Goal: Transaction & Acquisition: Purchase product/service

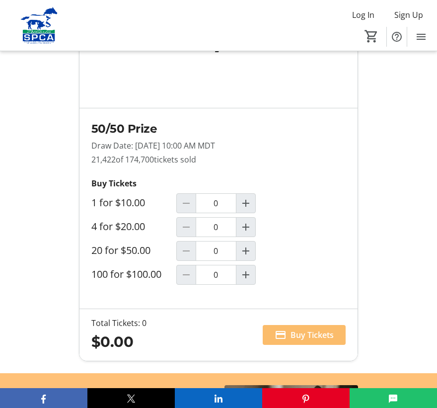
scroll to position [903, 0]
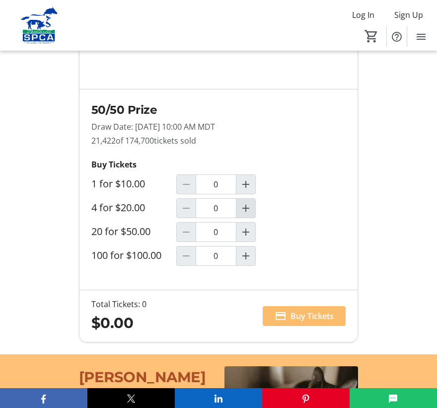
click at [247, 202] on mat-icon "Increment by one" at bounding box center [246, 208] width 12 height 12
type input "1"
click at [314, 310] on span "Buy Tickets" at bounding box center [312, 316] width 43 height 12
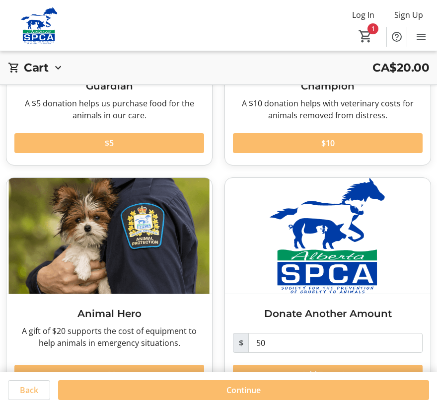
scroll to position [208, 0]
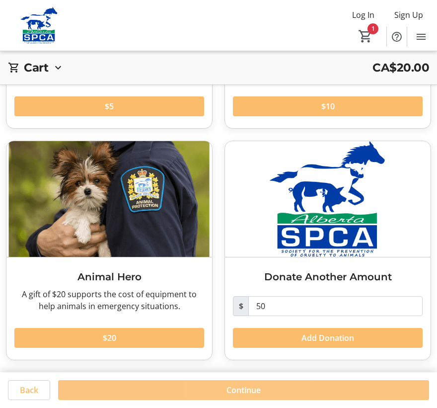
click at [249, 388] on span "Continue" at bounding box center [244, 390] width 34 height 12
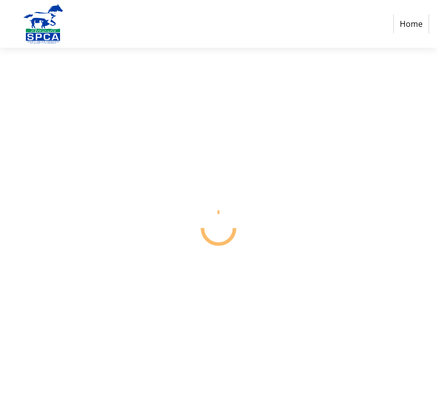
select select "CA"
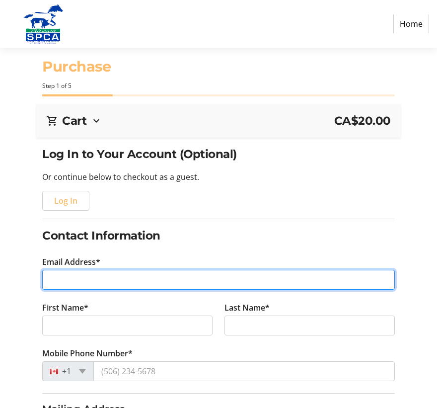
click at [75, 277] on input "Email Address*" at bounding box center [218, 280] width 352 height 20
type input "[EMAIL_ADDRESS][DOMAIN_NAME]"
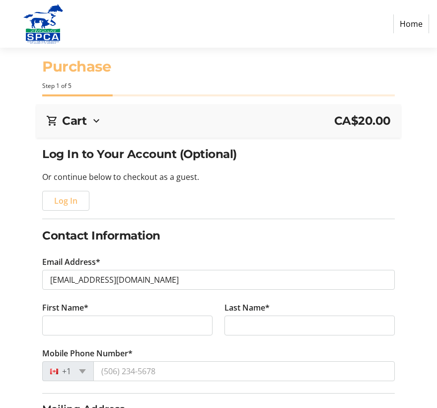
click at [86, 334] on tr-form-field "First Name*" at bounding box center [127, 325] width 182 height 46
click at [84, 330] on input "First Name*" at bounding box center [127, 325] width 170 height 20
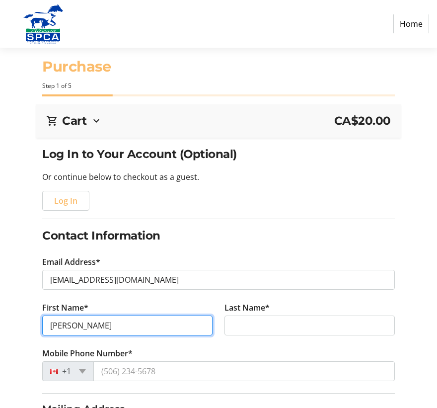
type input "[PERSON_NAME]"
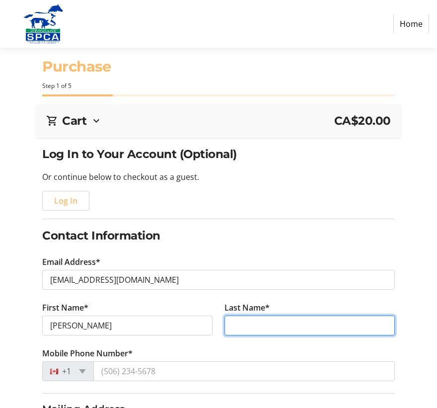
type input "k"
type input "K"
type input "k"
type input "[PERSON_NAME]"
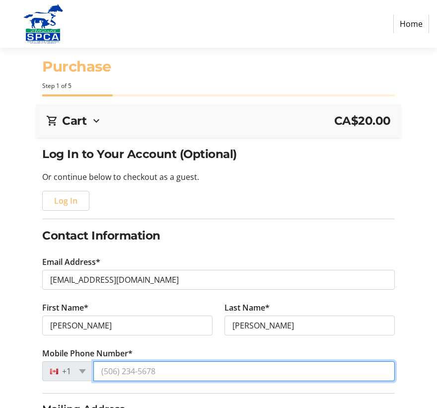
click at [143, 368] on input "Mobile Phone Number*" at bounding box center [243, 371] width 301 height 20
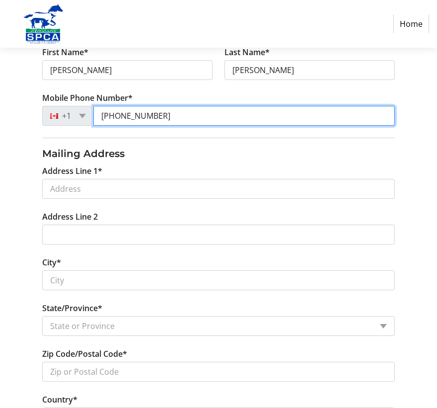
scroll to position [273, 0]
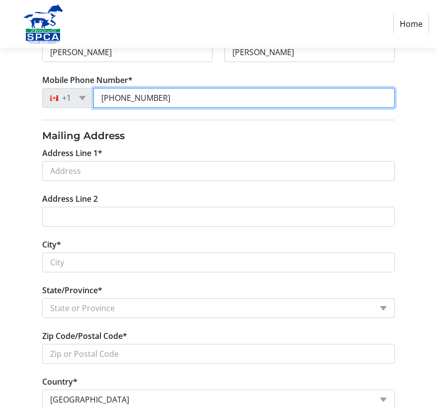
type input "[PHONE_NUMBER]"
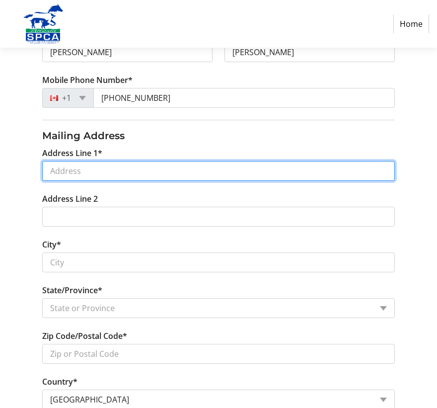
click at [80, 170] on input "Address Line 1*" at bounding box center [218, 171] width 352 height 20
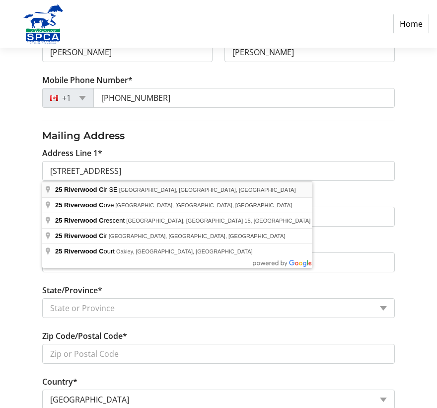
type input "[STREET_ADDRESS]"
type input "[GEOGRAPHIC_DATA]"
select select "AB"
type input "T2C 4A7"
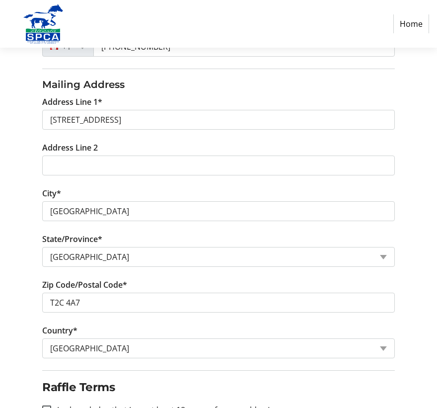
scroll to position [400, 0]
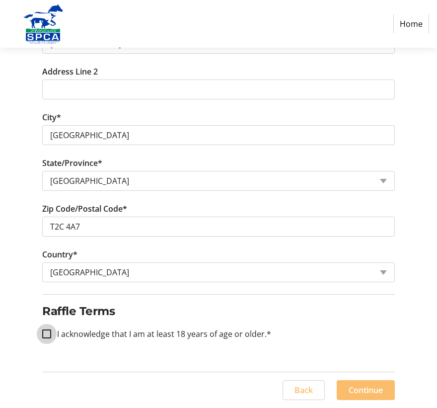
click at [43, 333] on input "I acknowledge that I am at least 18 years of age or older.*" at bounding box center [46, 333] width 9 height 9
checkbox input "true"
click at [371, 385] on span "Continue" at bounding box center [366, 390] width 34 height 12
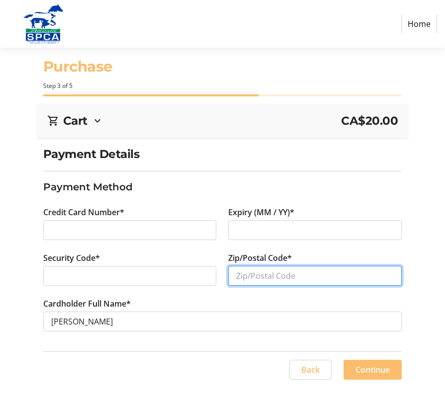
click at [236, 276] on input "Zip/Postal Code*" at bounding box center [314, 276] width 173 height 20
type input "T2Z 4A7"
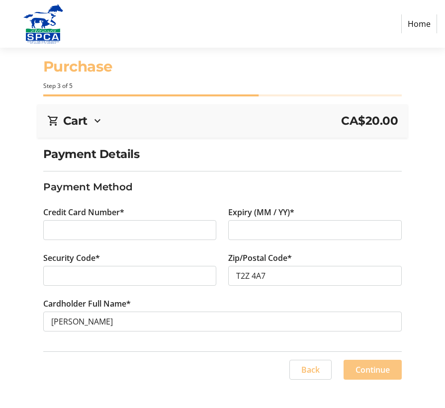
click at [367, 368] on span "Continue" at bounding box center [372, 370] width 34 height 12
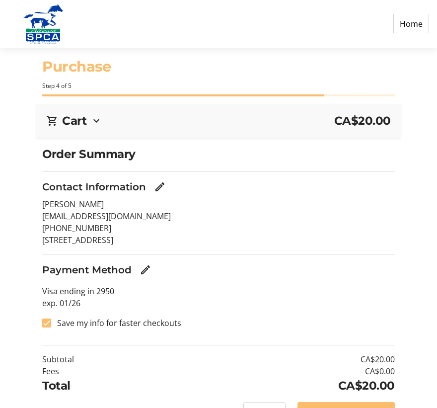
scroll to position [39, 0]
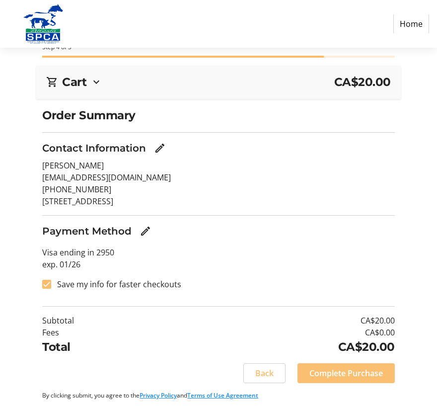
click at [355, 375] on span "Complete Purchase" at bounding box center [346, 373] width 74 height 12
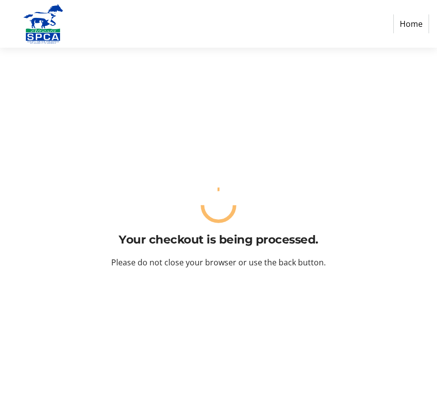
scroll to position [0, 0]
